Goal: Task Accomplishment & Management: Complete application form

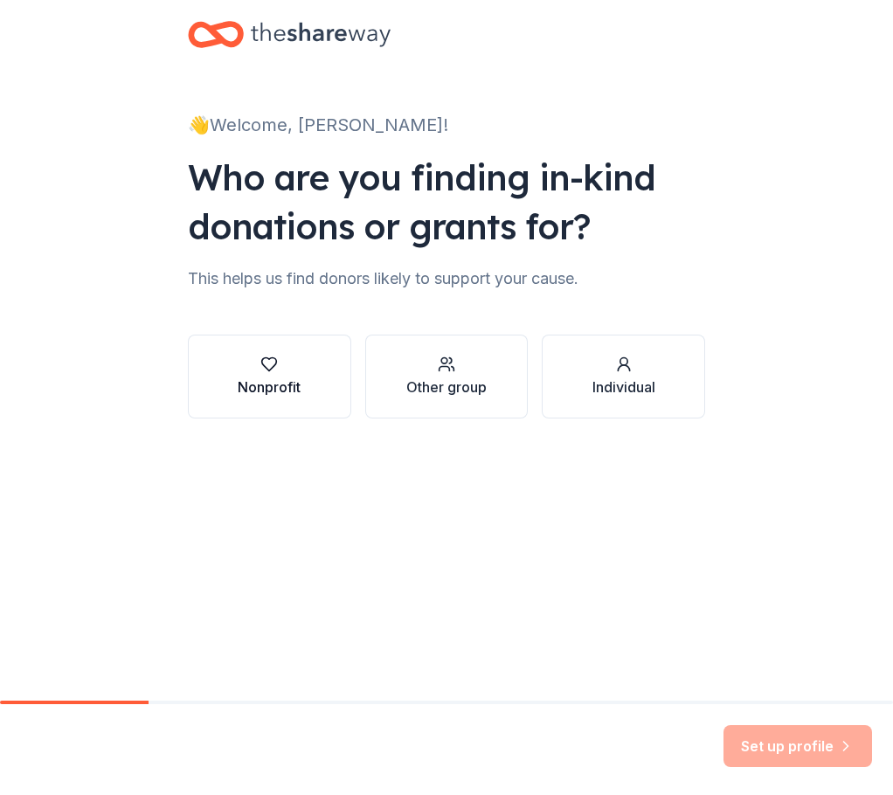
click at [307, 385] on button "Nonprofit" at bounding box center [269, 377] width 163 height 84
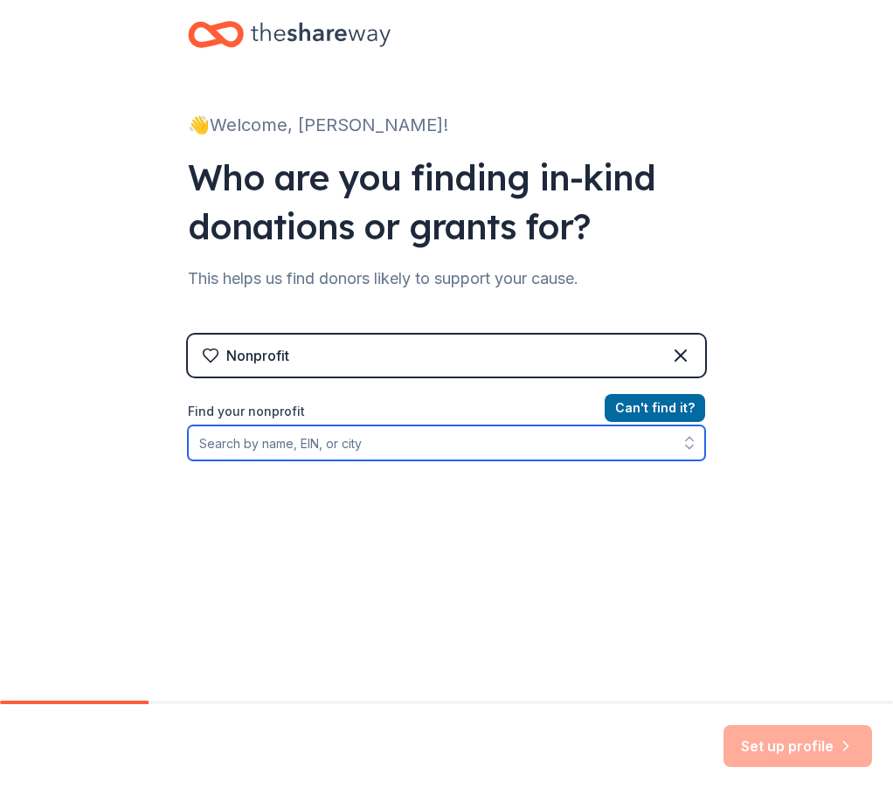
click at [648, 445] on input "Find your nonprofit" at bounding box center [446, 443] width 517 height 35
click at [681, 443] on icon "button" at bounding box center [689, 442] width 17 height 17
click at [622, 444] on input "Find your nonprofit" at bounding box center [446, 443] width 517 height 35
type input "E"
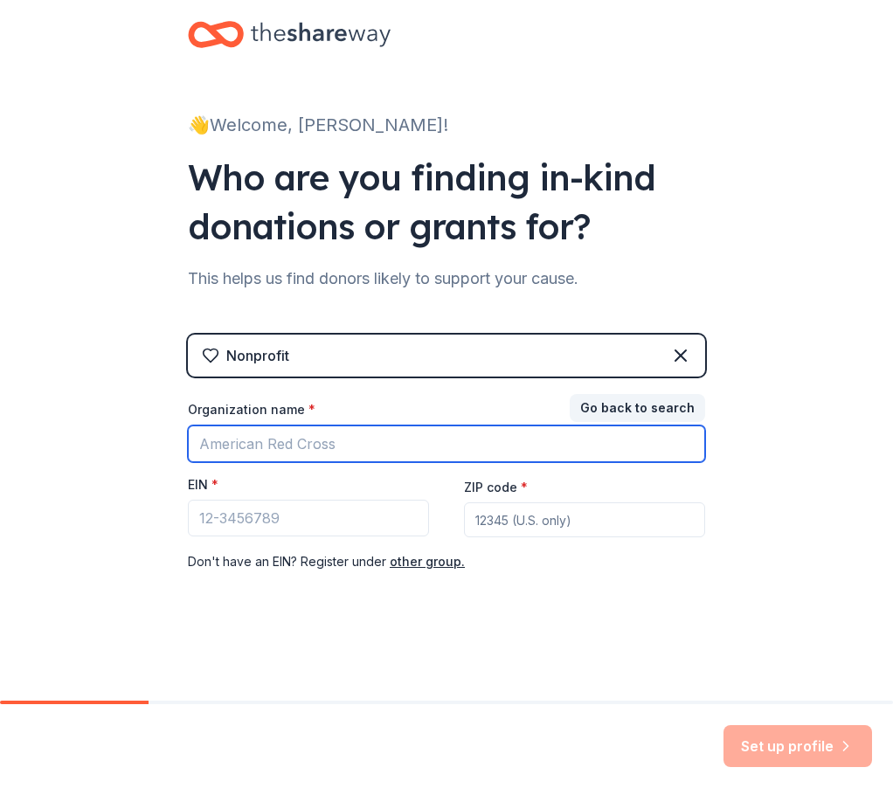
click at [531, 440] on input "Organization name *" at bounding box center [446, 444] width 517 height 37
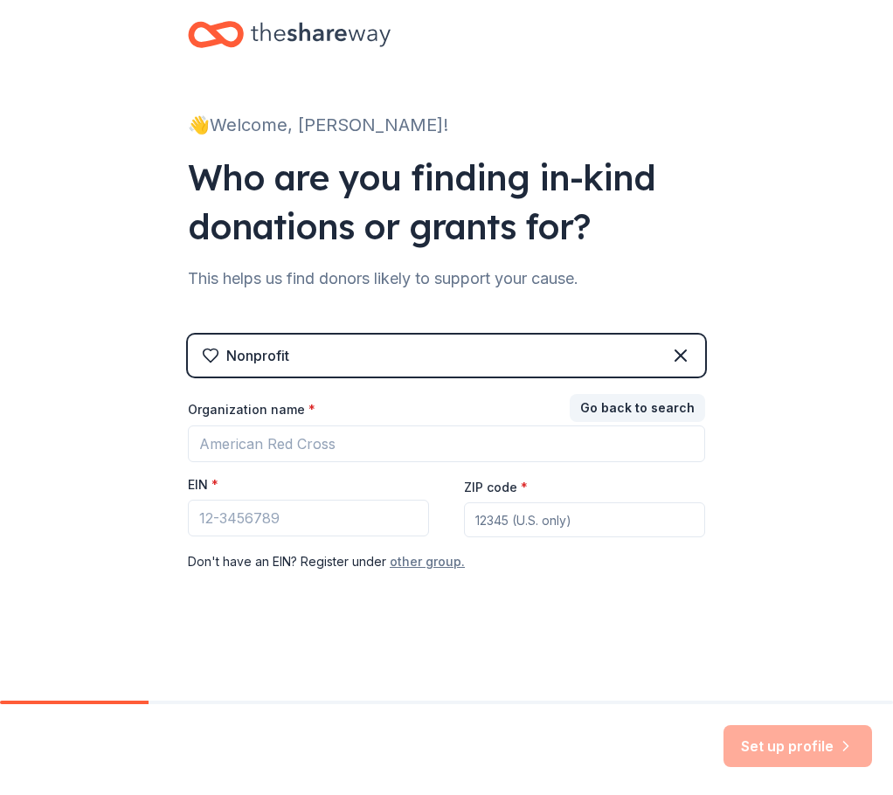
click at [446, 558] on button "other group." at bounding box center [427, 561] width 75 height 21
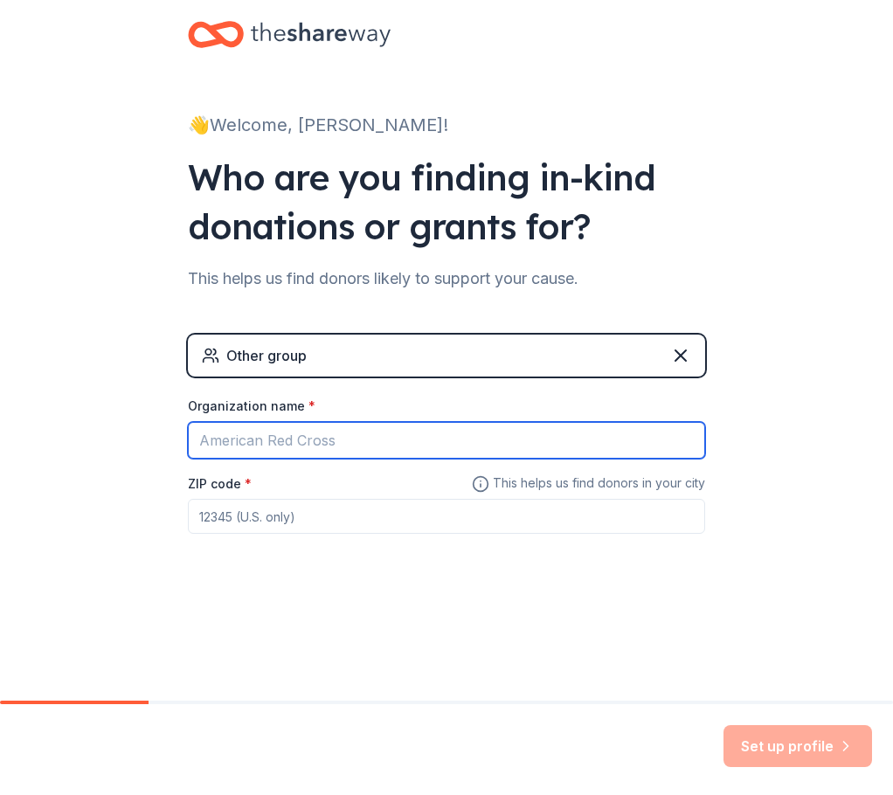
click at [393, 449] on input "Organization name *" at bounding box center [446, 440] width 517 height 37
type input "Other Group"
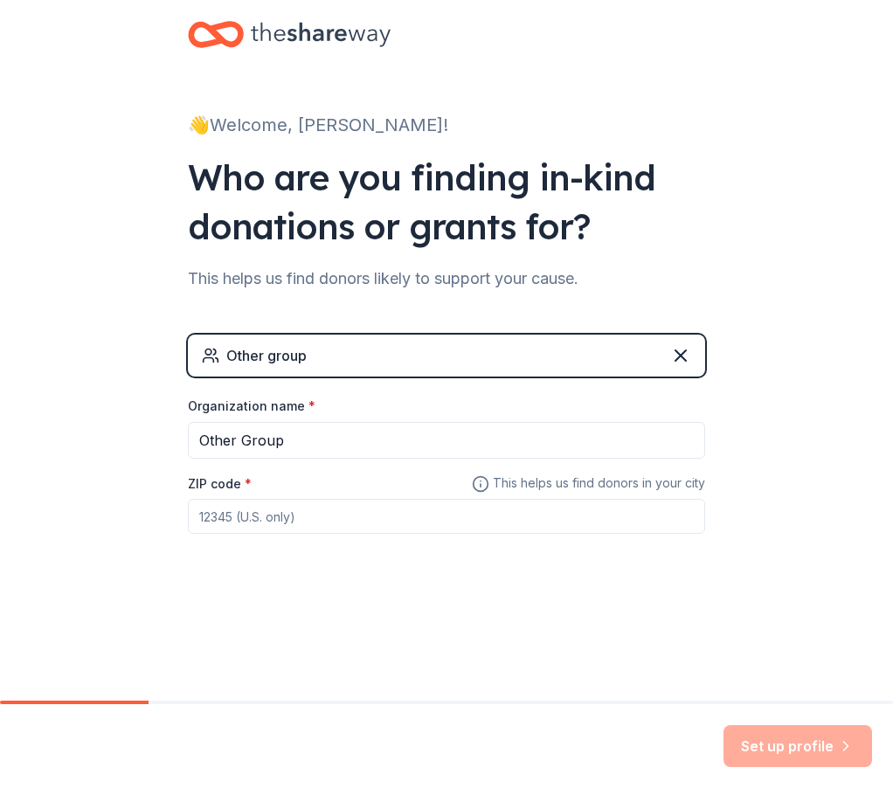
click at [343, 508] on input "ZIP code *" at bounding box center [446, 516] width 517 height 35
type input "94121"
click at [384, 608] on div "👋 Welcome, [PERSON_NAME]! Who are you finding in-kind donations or grants for? …" at bounding box center [446, 326] width 559 height 653
click at [768, 736] on button "Set up profile" at bounding box center [798, 746] width 149 height 42
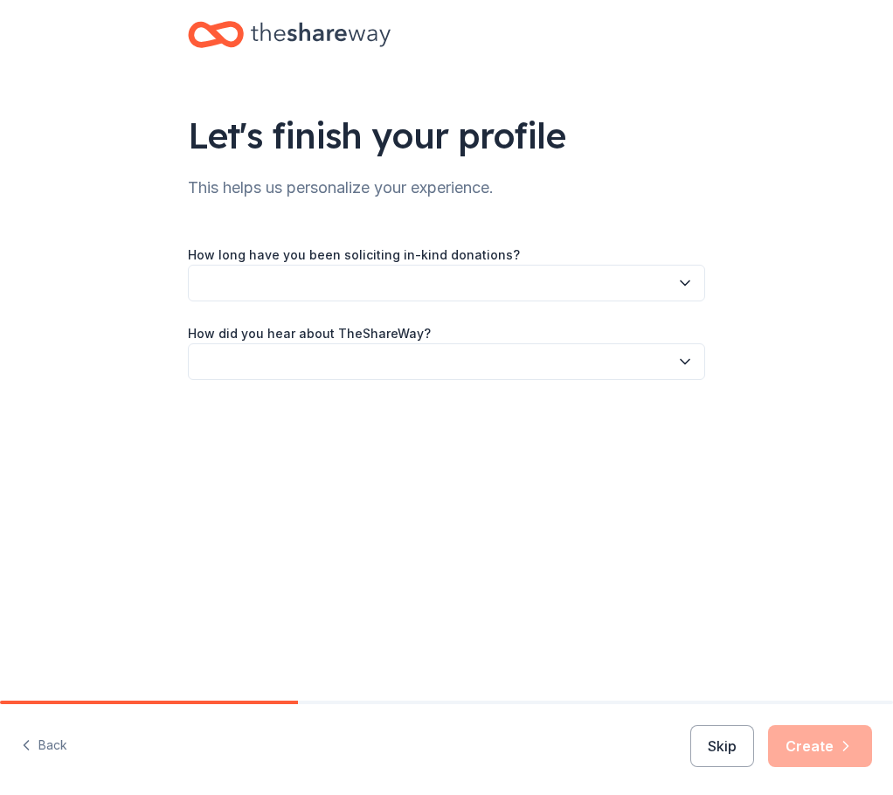
click at [555, 267] on button "button" at bounding box center [446, 283] width 517 height 37
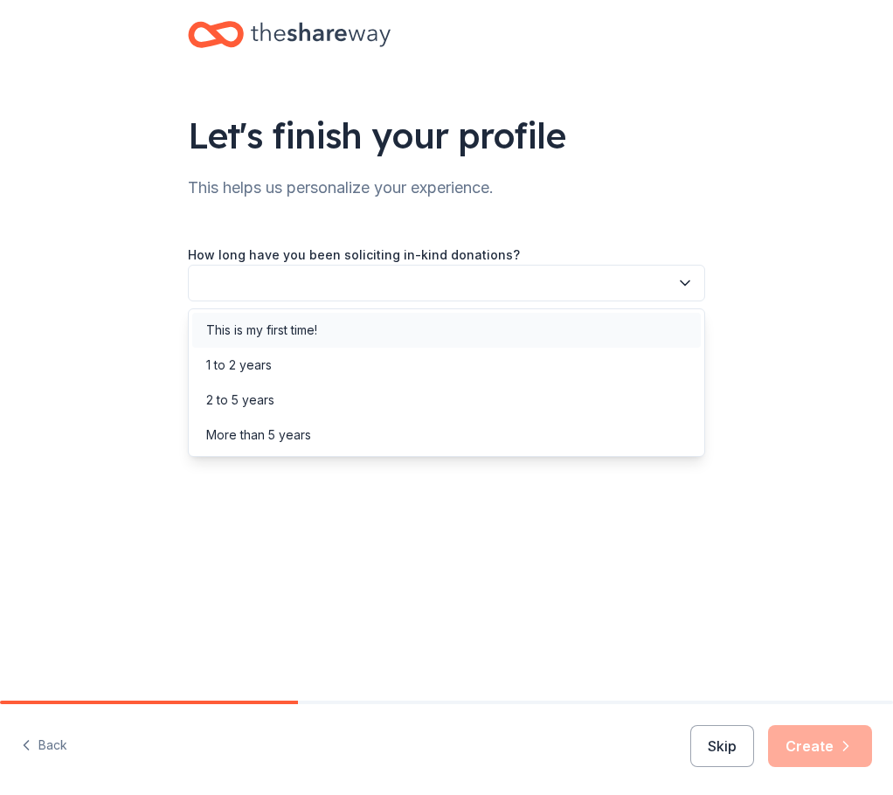
click at [536, 345] on div "This is my first time!" at bounding box center [446, 330] width 509 height 35
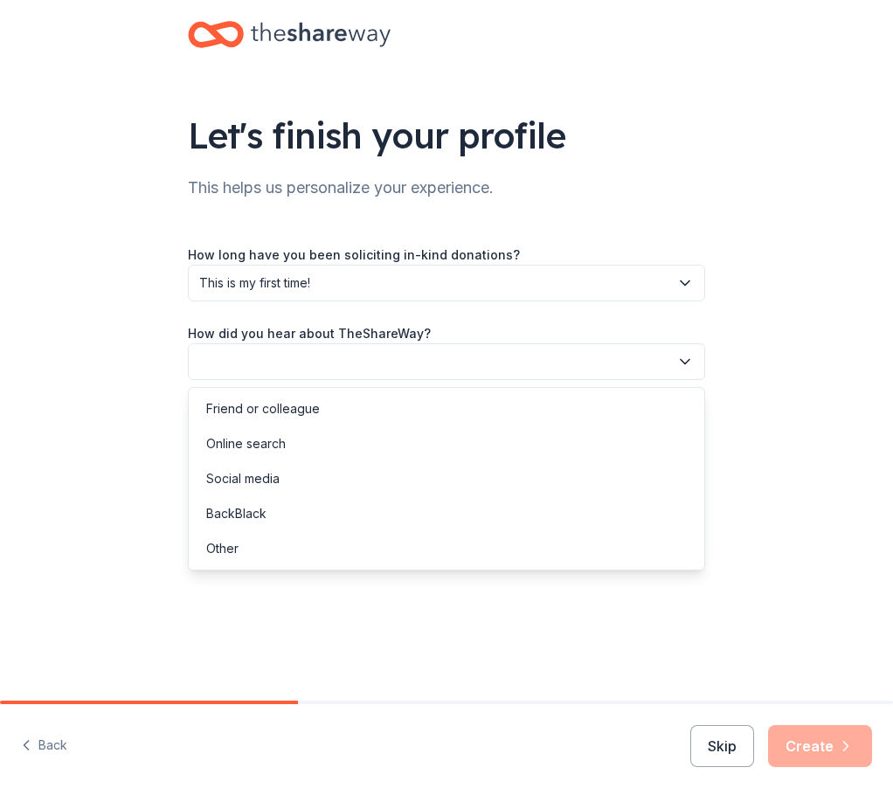
click at [527, 346] on button "button" at bounding box center [446, 361] width 517 height 37
click at [513, 412] on div "Friend or colleague" at bounding box center [446, 408] width 509 height 35
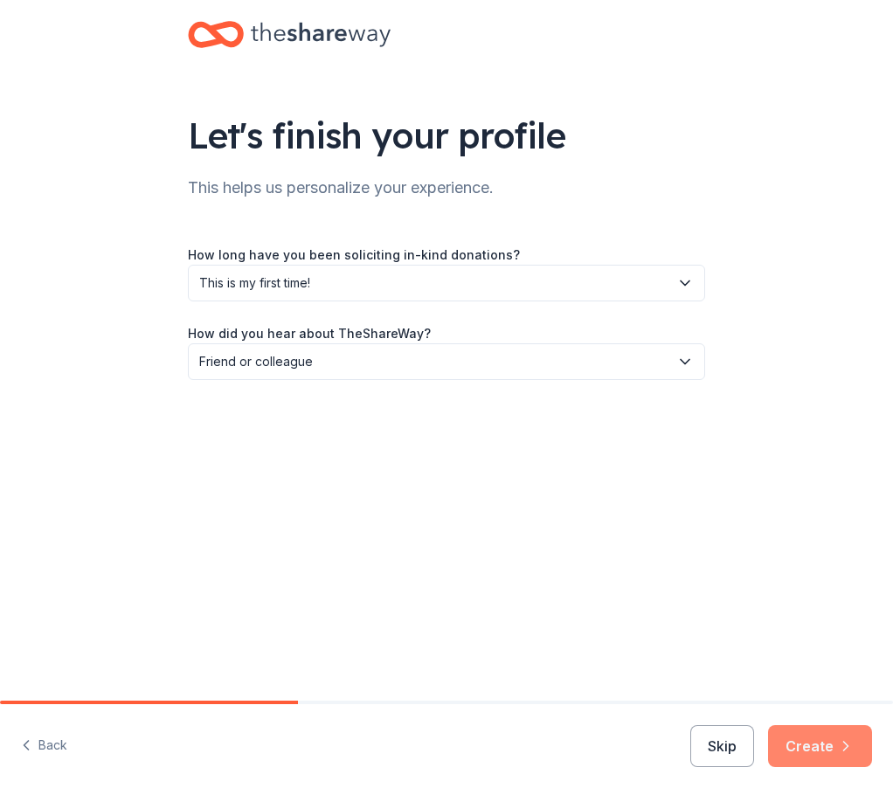
click at [812, 741] on button "Create" at bounding box center [820, 746] width 104 height 42
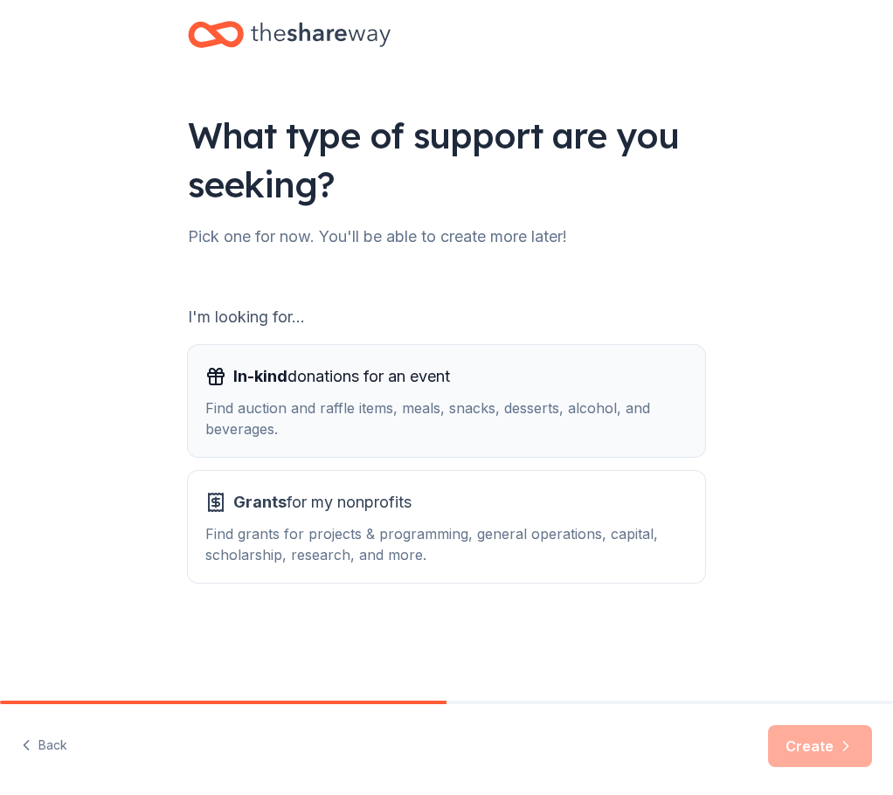
click at [461, 379] on div "In-kind donations for an event" at bounding box center [446, 377] width 482 height 28
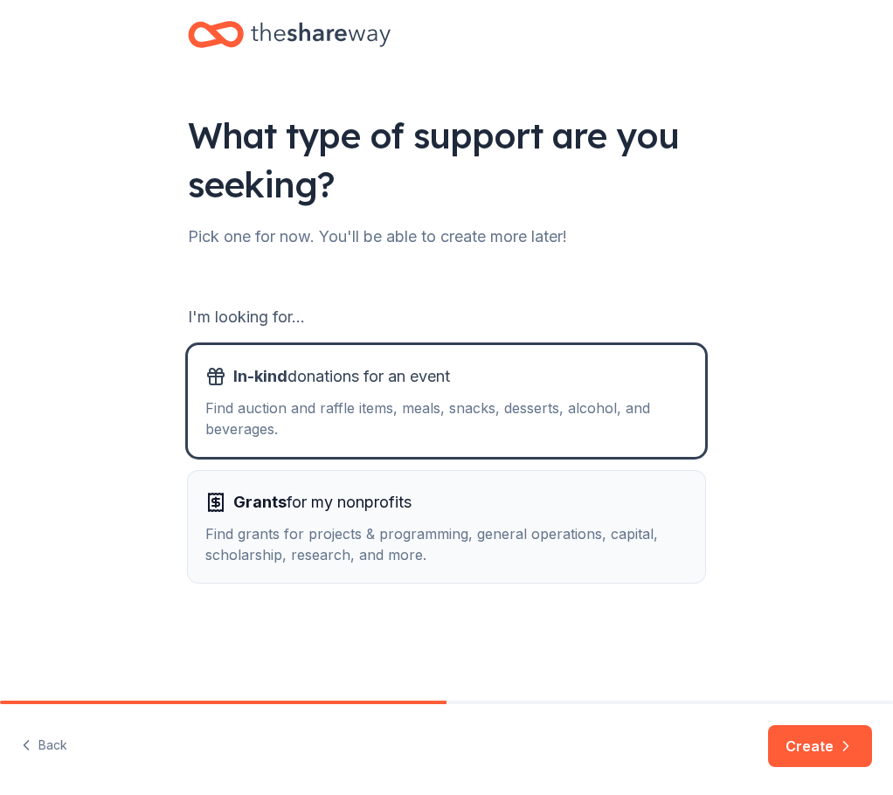
click at [424, 503] on div "Grants for my nonprofits" at bounding box center [446, 502] width 482 height 28
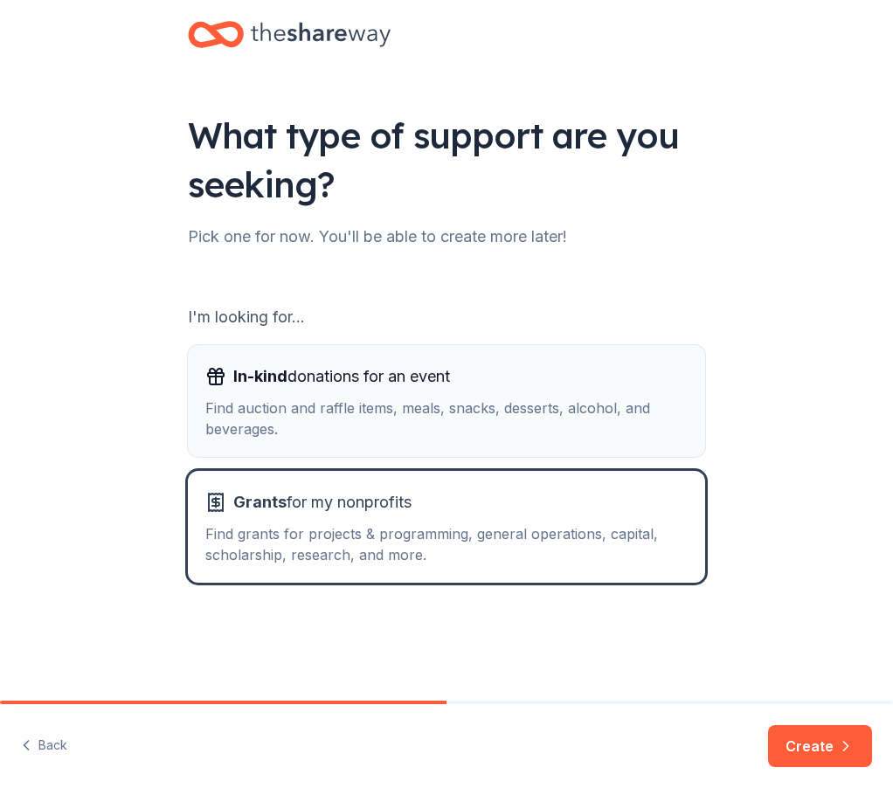
click at [411, 422] on div "Find auction and raffle items, meals, snacks, desserts, alcohol, and beverages." at bounding box center [446, 419] width 482 height 42
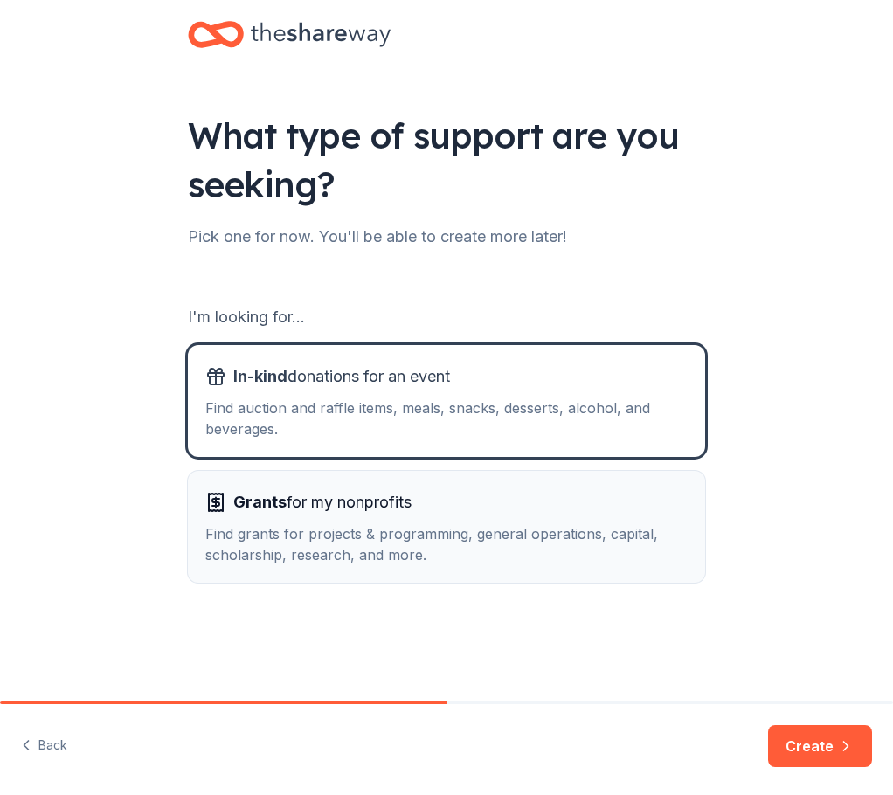
click at [452, 510] on div "Grants for my nonprofits" at bounding box center [446, 502] width 482 height 28
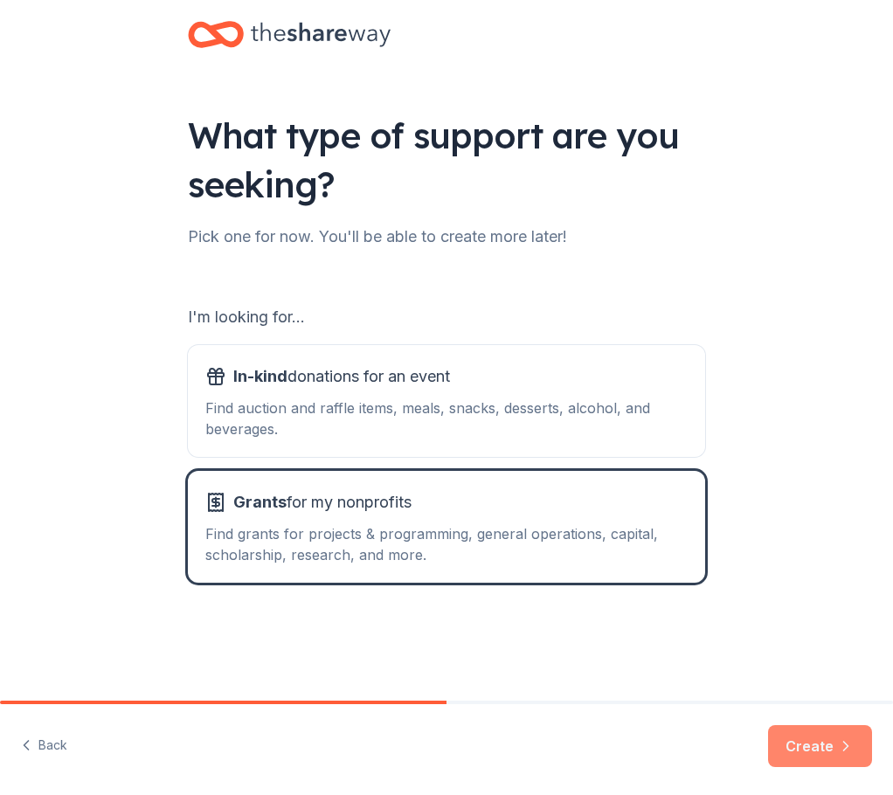
click at [835, 741] on button "Create" at bounding box center [820, 746] width 104 height 42
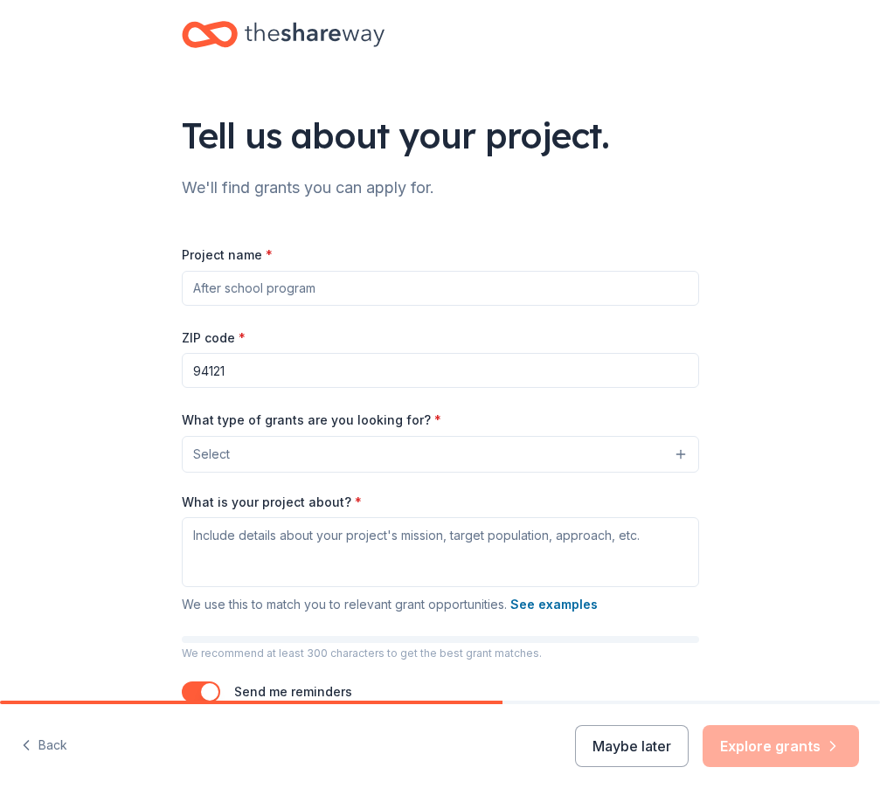
click at [405, 296] on input "Project name *" at bounding box center [440, 288] width 517 height 35
type input "This is a test project"
click at [356, 447] on button "Select" at bounding box center [440, 454] width 517 height 37
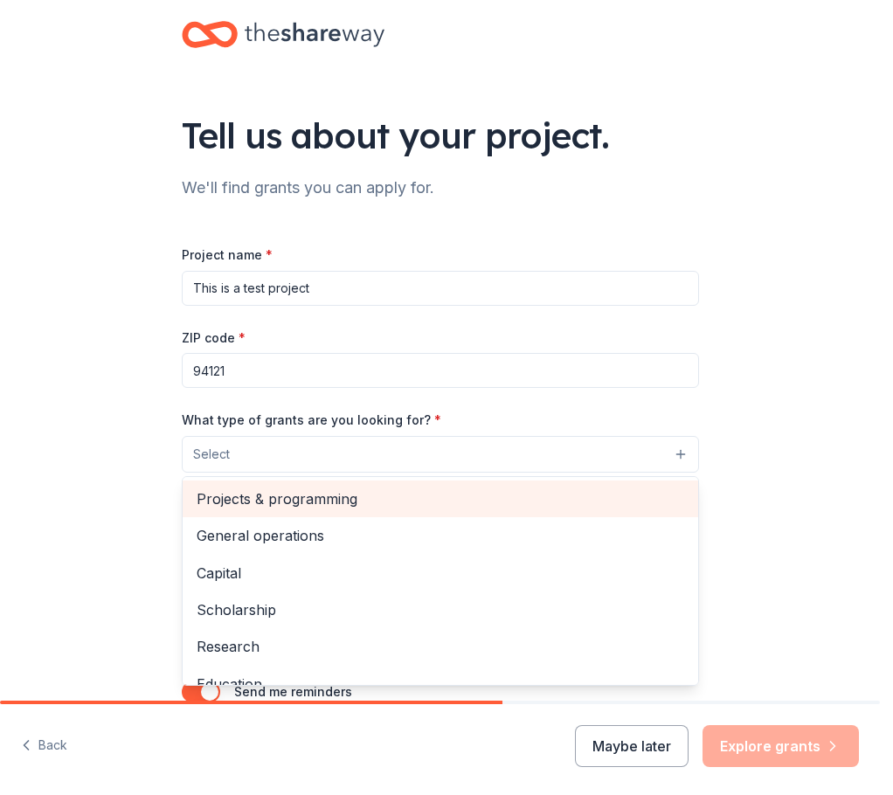
click at [354, 490] on span "Projects & programming" at bounding box center [441, 499] width 488 height 23
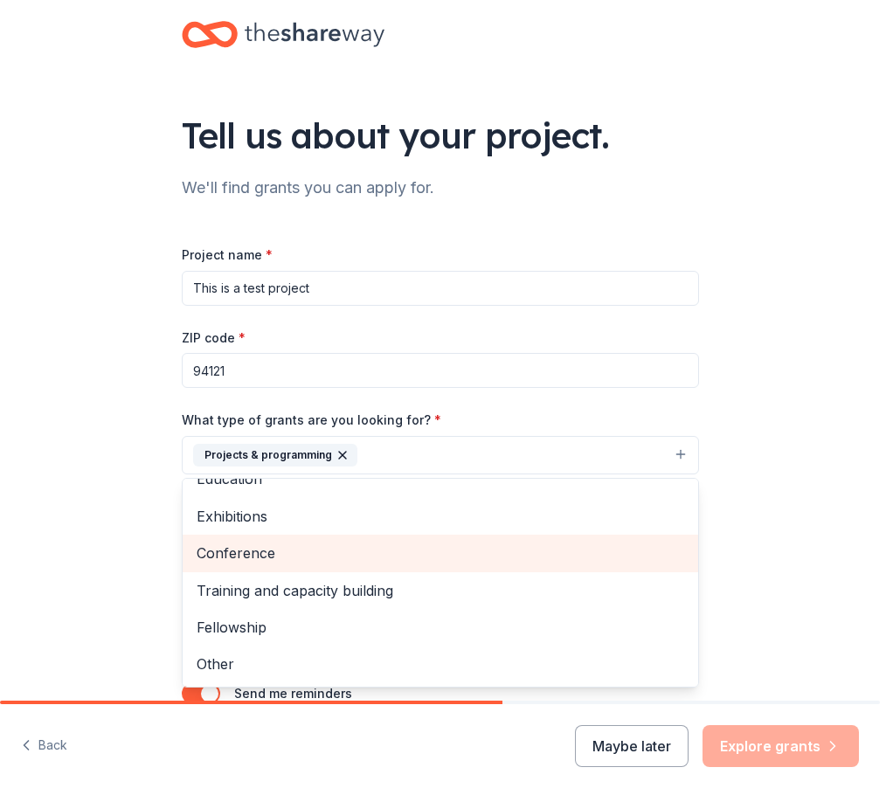
scroll to position [108, 0]
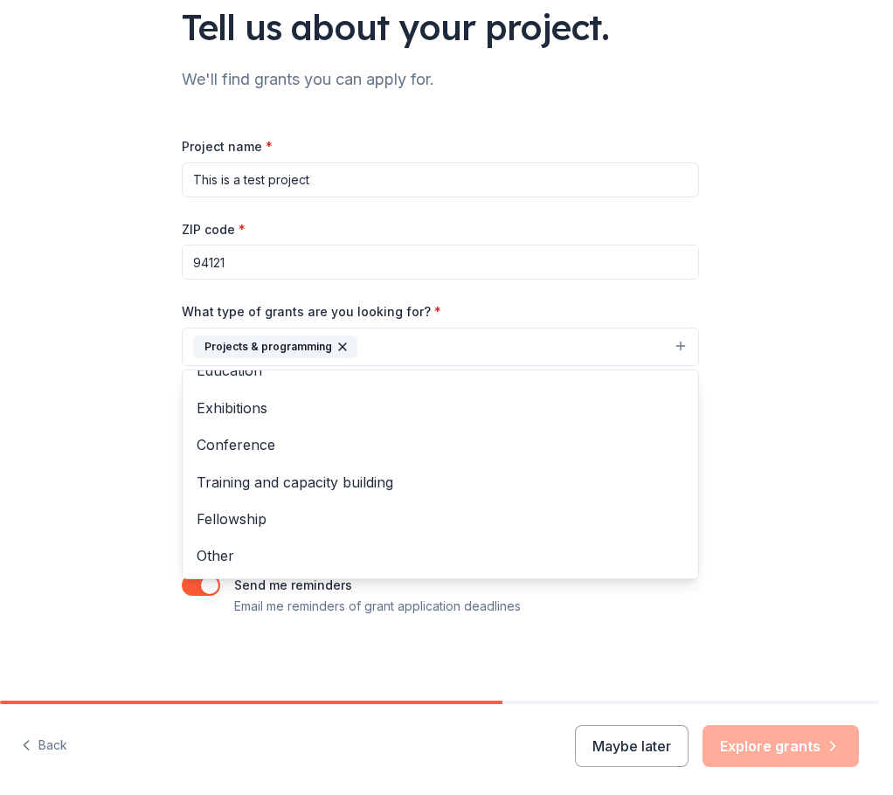
click at [138, 475] on div "Tell us about your project. We'll find grants you can apply for. Project name *…" at bounding box center [440, 296] width 880 height 809
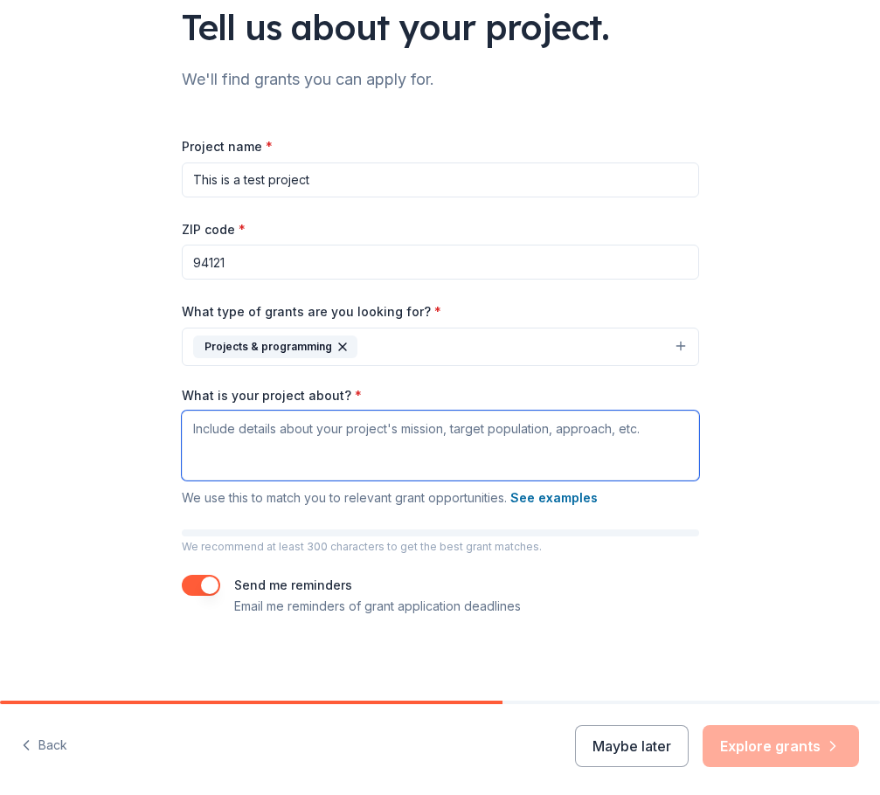
click at [267, 446] on textarea "What is your project about? *" at bounding box center [440, 446] width 517 height 70
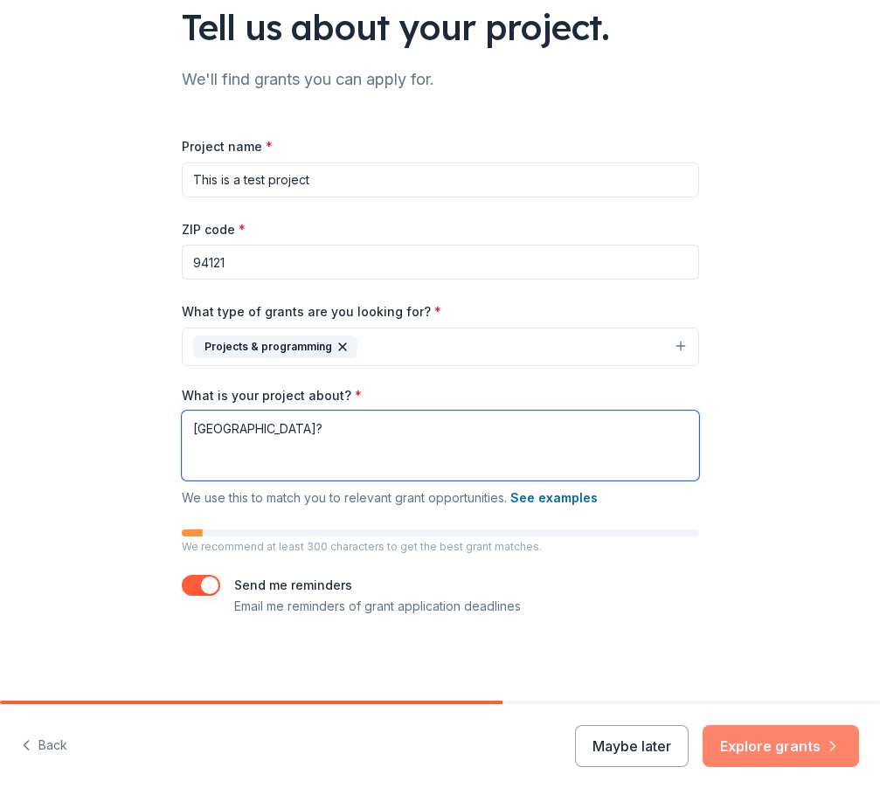
type textarea "[GEOGRAPHIC_DATA]?"
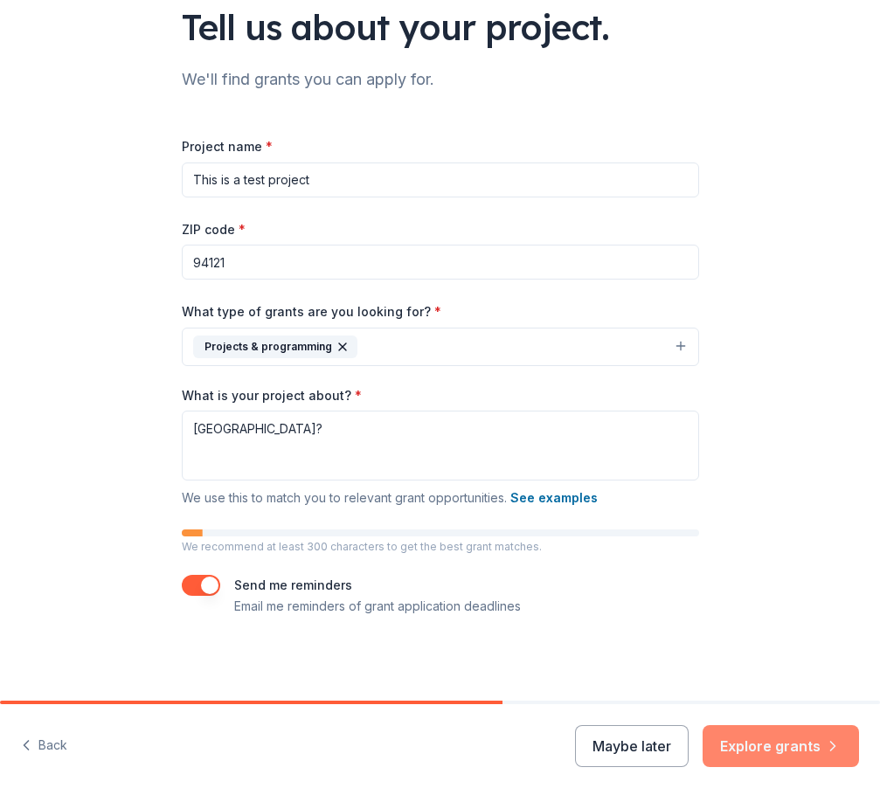
click at [791, 749] on button "Explore grants" at bounding box center [781, 746] width 156 height 42
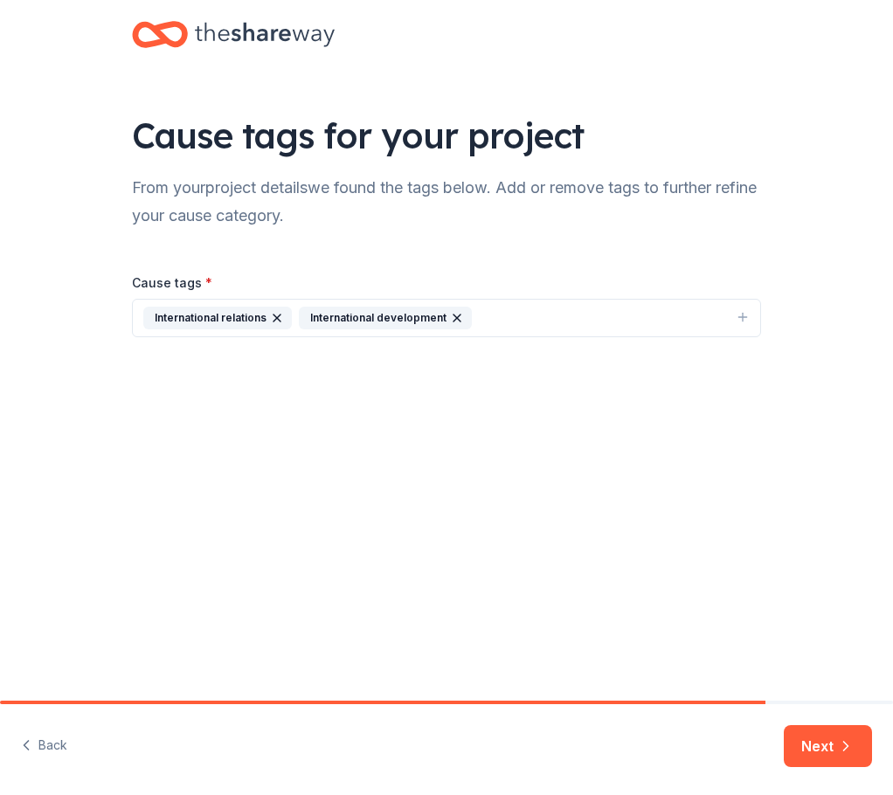
click at [317, 526] on div "Cause tags for your project From your project details we found the tags below. …" at bounding box center [446, 350] width 893 height 701
drag, startPoint x: 531, startPoint y: 608, endPoint x: 700, endPoint y: 694, distance: 189.1
click at [531, 608] on div "Cause tags for your project From your project details we found the tags below. …" at bounding box center [446, 350] width 893 height 701
click at [846, 747] on icon "button" at bounding box center [845, 746] width 17 height 17
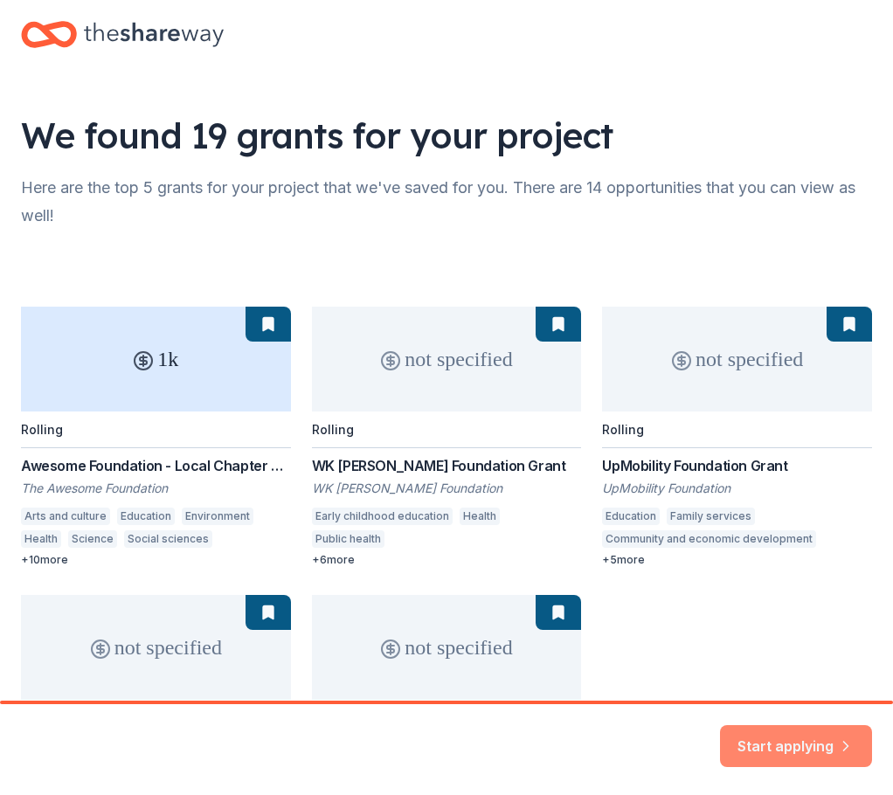
click at [816, 746] on button "Start applying" at bounding box center [796, 736] width 152 height 42
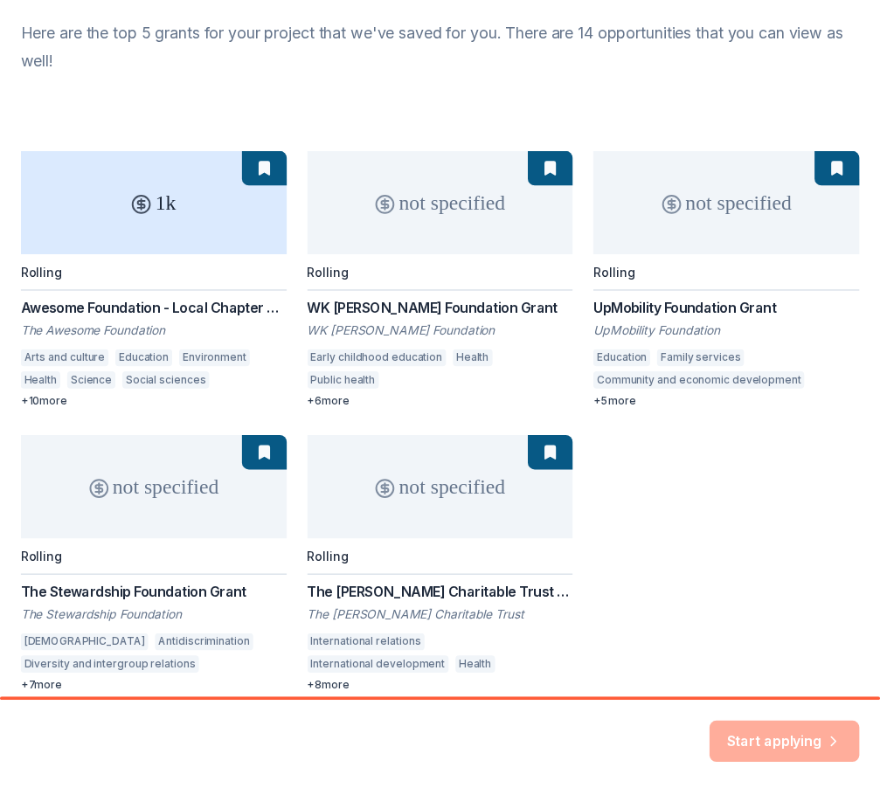
scroll to position [239, 0]
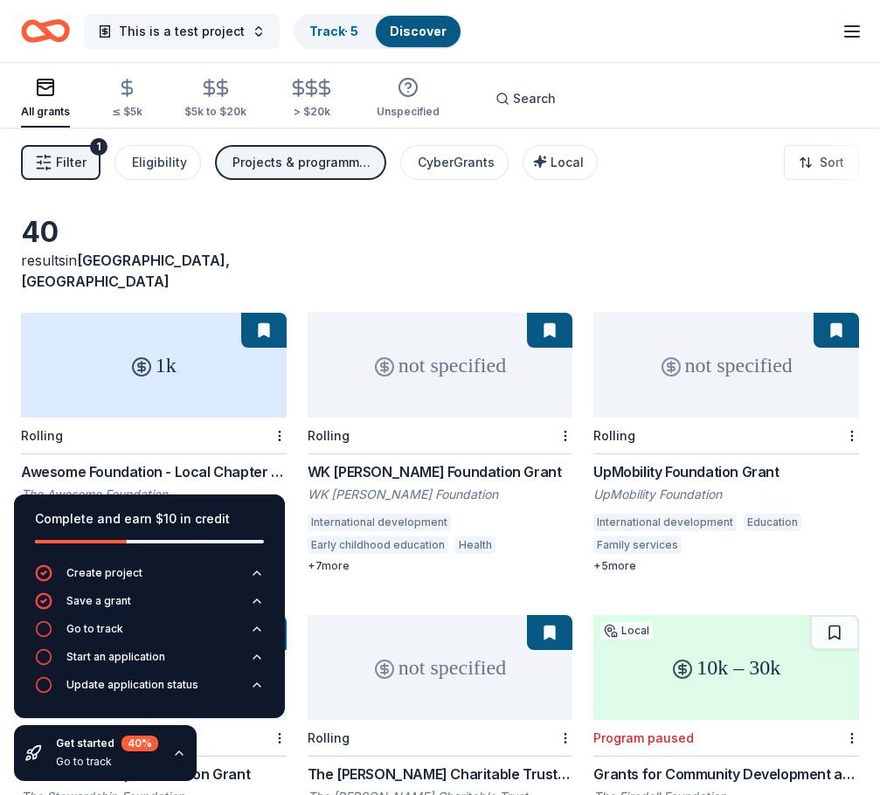
click at [181, 28] on span "This is a test project" at bounding box center [182, 31] width 126 height 21
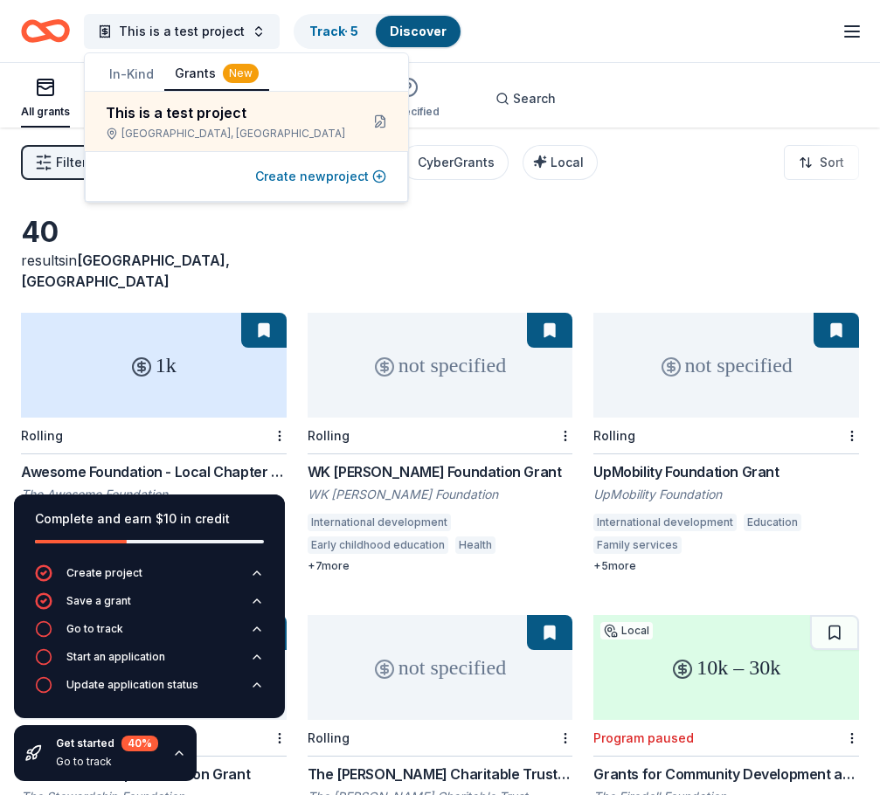
click at [255, 172] on button "Create new project" at bounding box center [320, 176] width 131 height 21
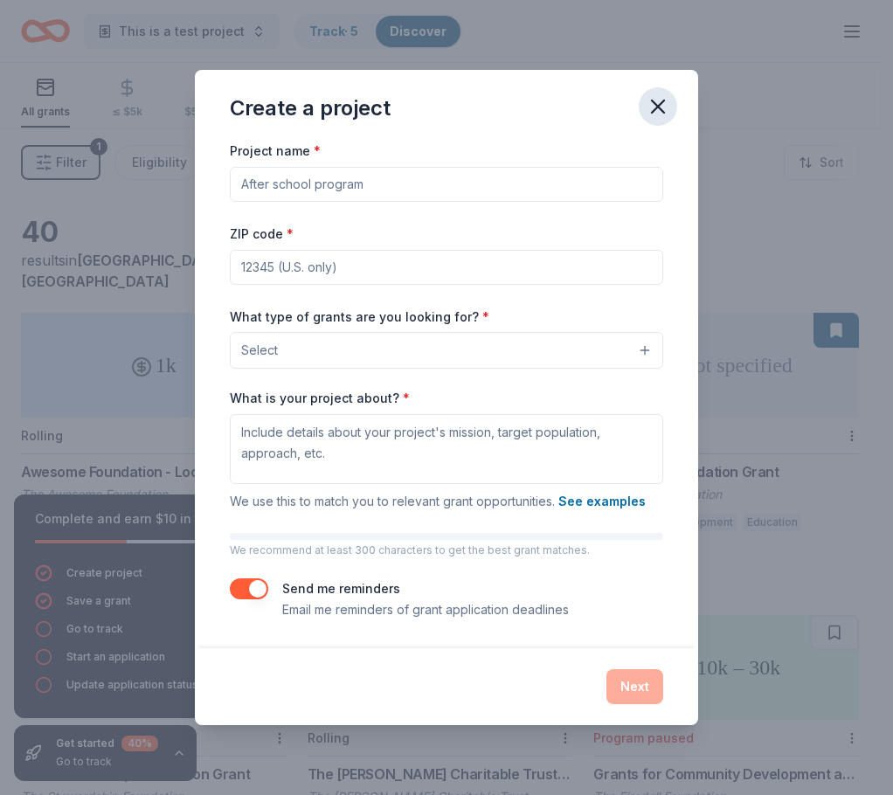
click at [649, 101] on icon "button" at bounding box center [658, 106] width 24 height 24
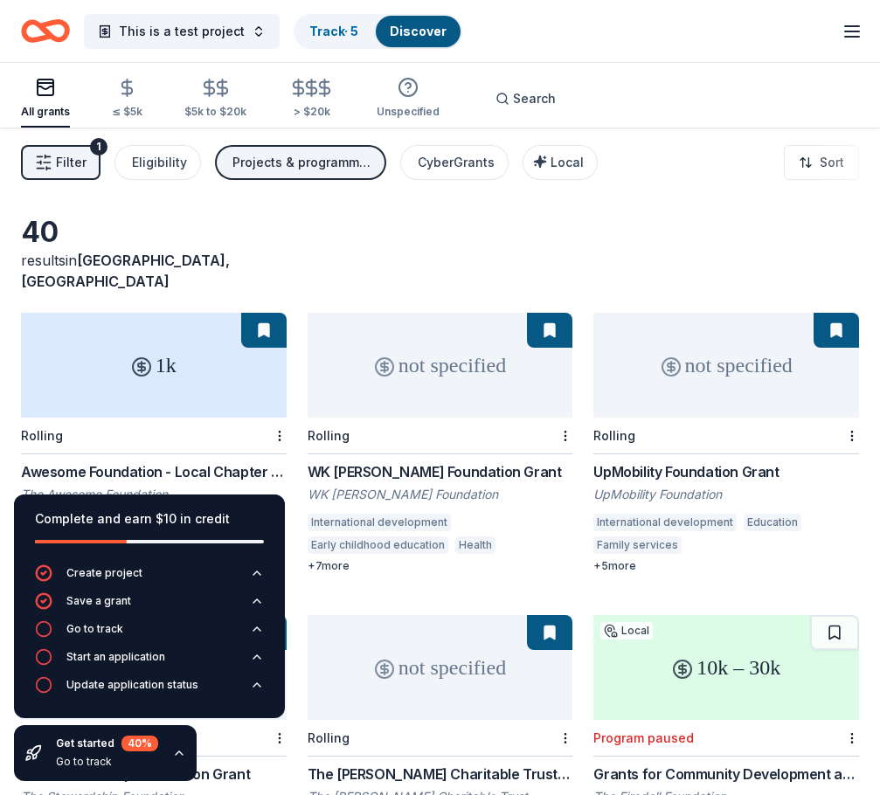
click at [32, 28] on icon "Home" at bounding box center [45, 30] width 49 height 41
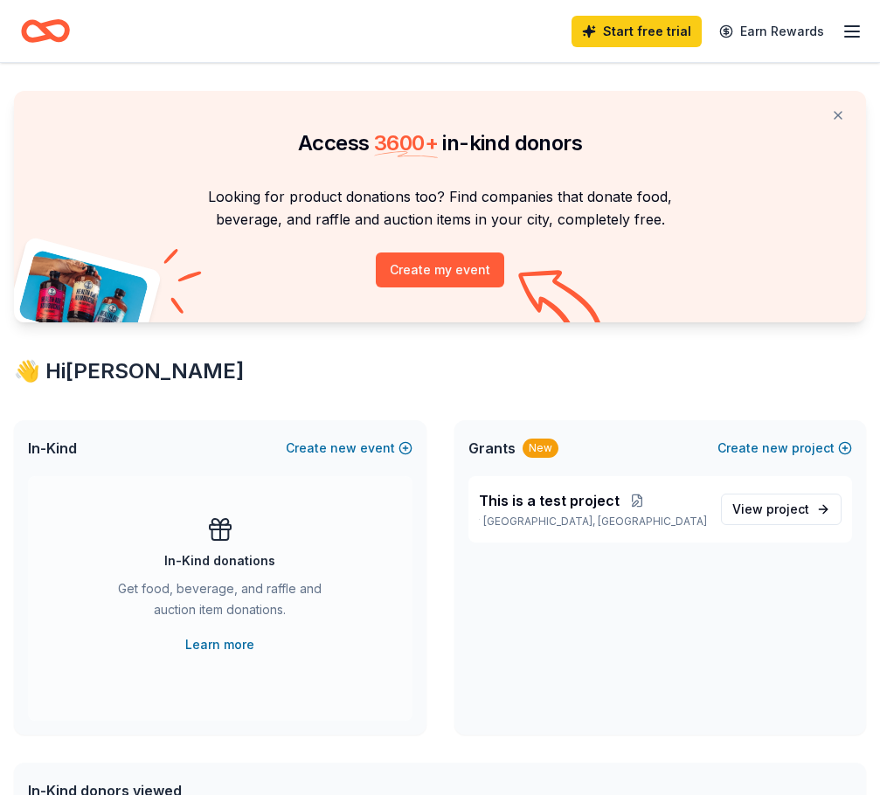
click at [202, 33] on div "Start free trial Earn Rewards" at bounding box center [440, 30] width 838 height 41
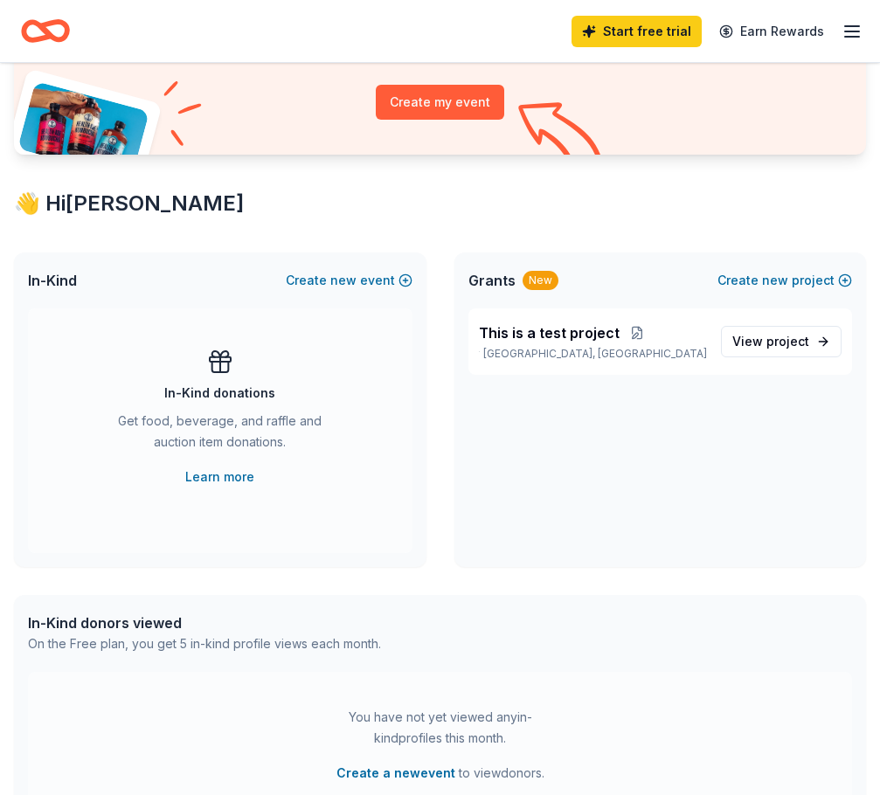
scroll to position [175, 0]
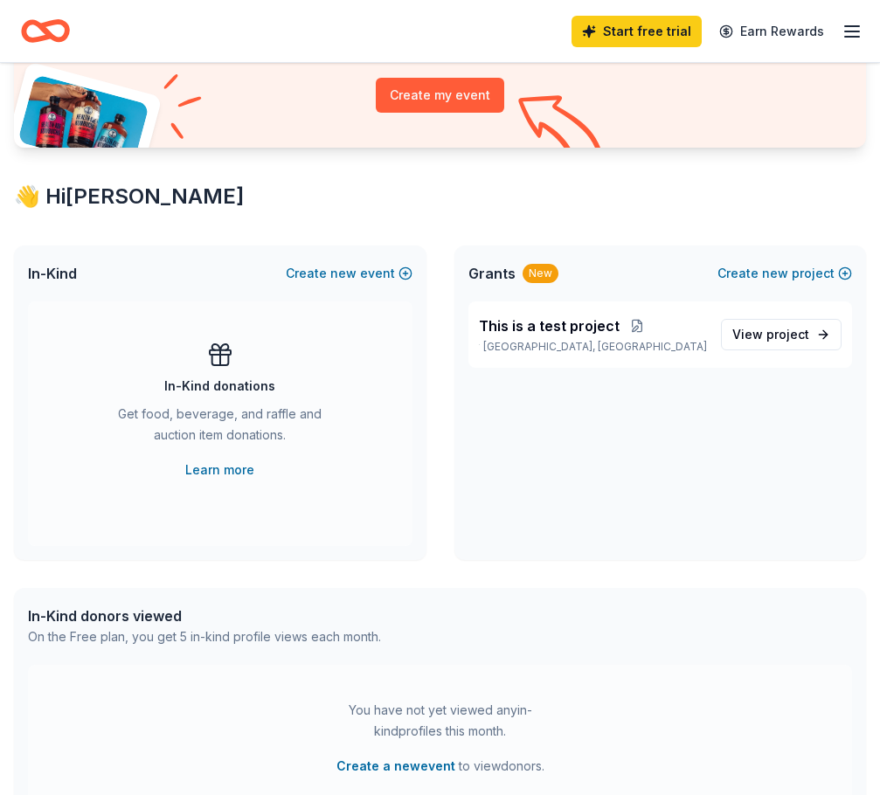
click at [504, 479] on div "This is a test project [GEOGRAPHIC_DATA], [GEOGRAPHIC_DATA] View project" at bounding box center [660, 430] width 412 height 259
click at [329, 25] on div "Start free trial Earn Rewards" at bounding box center [440, 30] width 838 height 41
click at [34, 22] on icon "Home" at bounding box center [37, 30] width 27 height 17
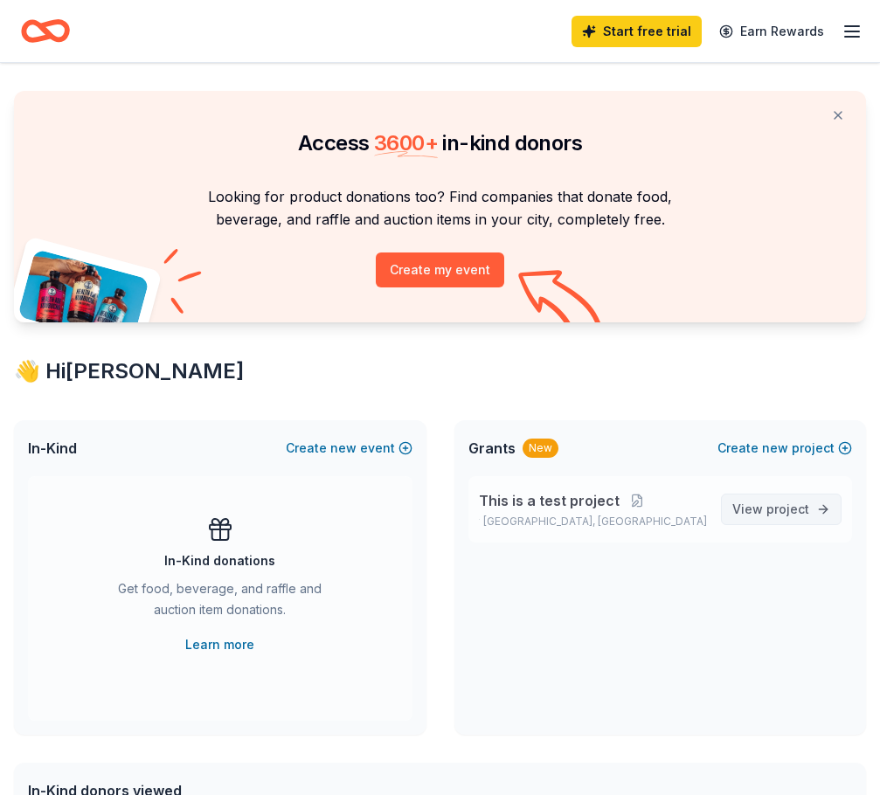
click at [779, 508] on span "project" at bounding box center [787, 509] width 43 height 15
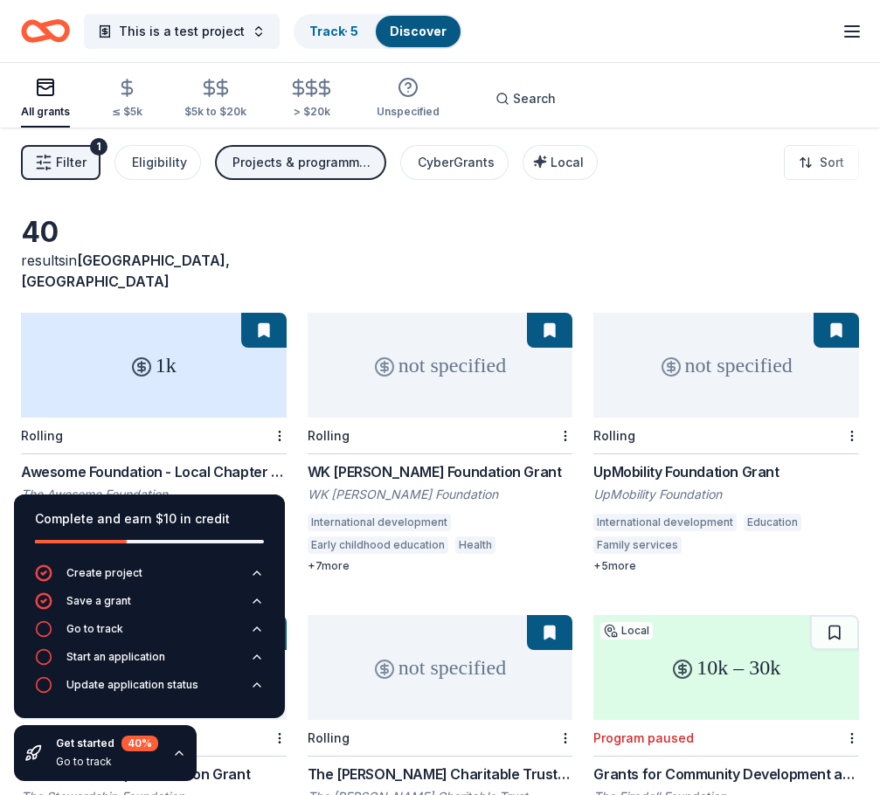
click at [177, 752] on icon "button" at bounding box center [179, 753] width 14 height 14
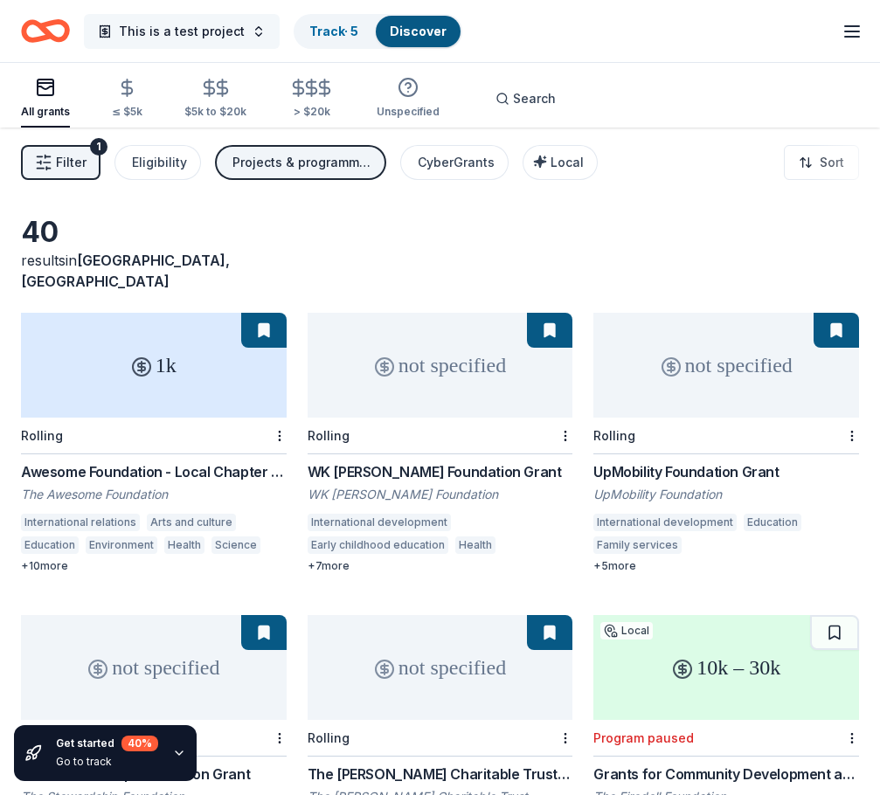
click at [246, 22] on button "This is a test project" at bounding box center [182, 31] width 196 height 35
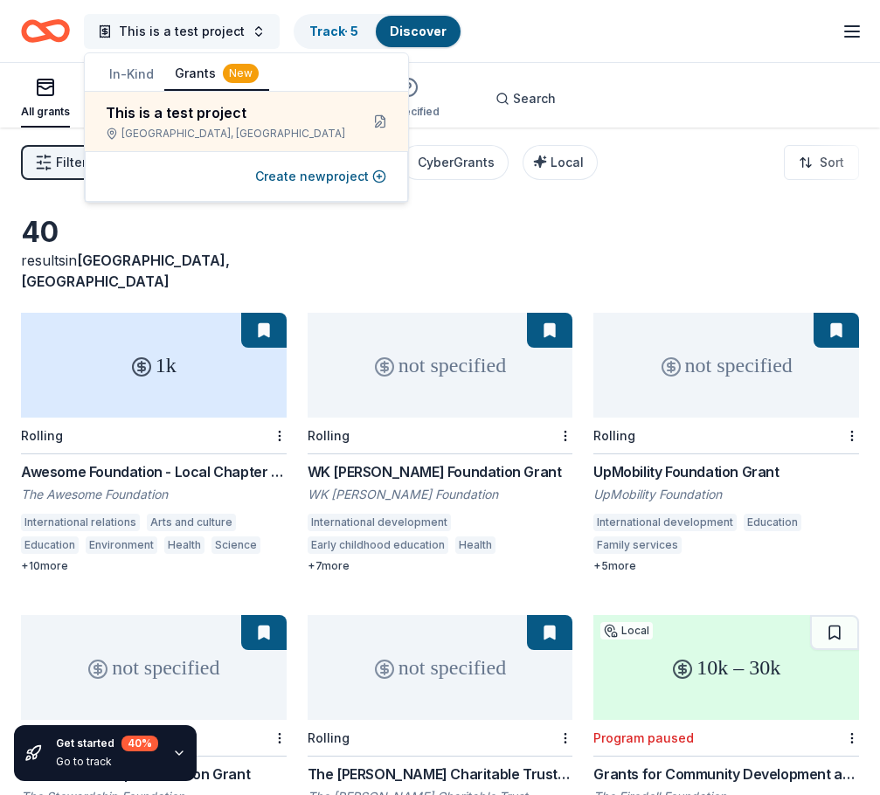
click at [246, 22] on button "This is a test project" at bounding box center [182, 31] width 196 height 35
